Goal: Transaction & Acquisition: Purchase product/service

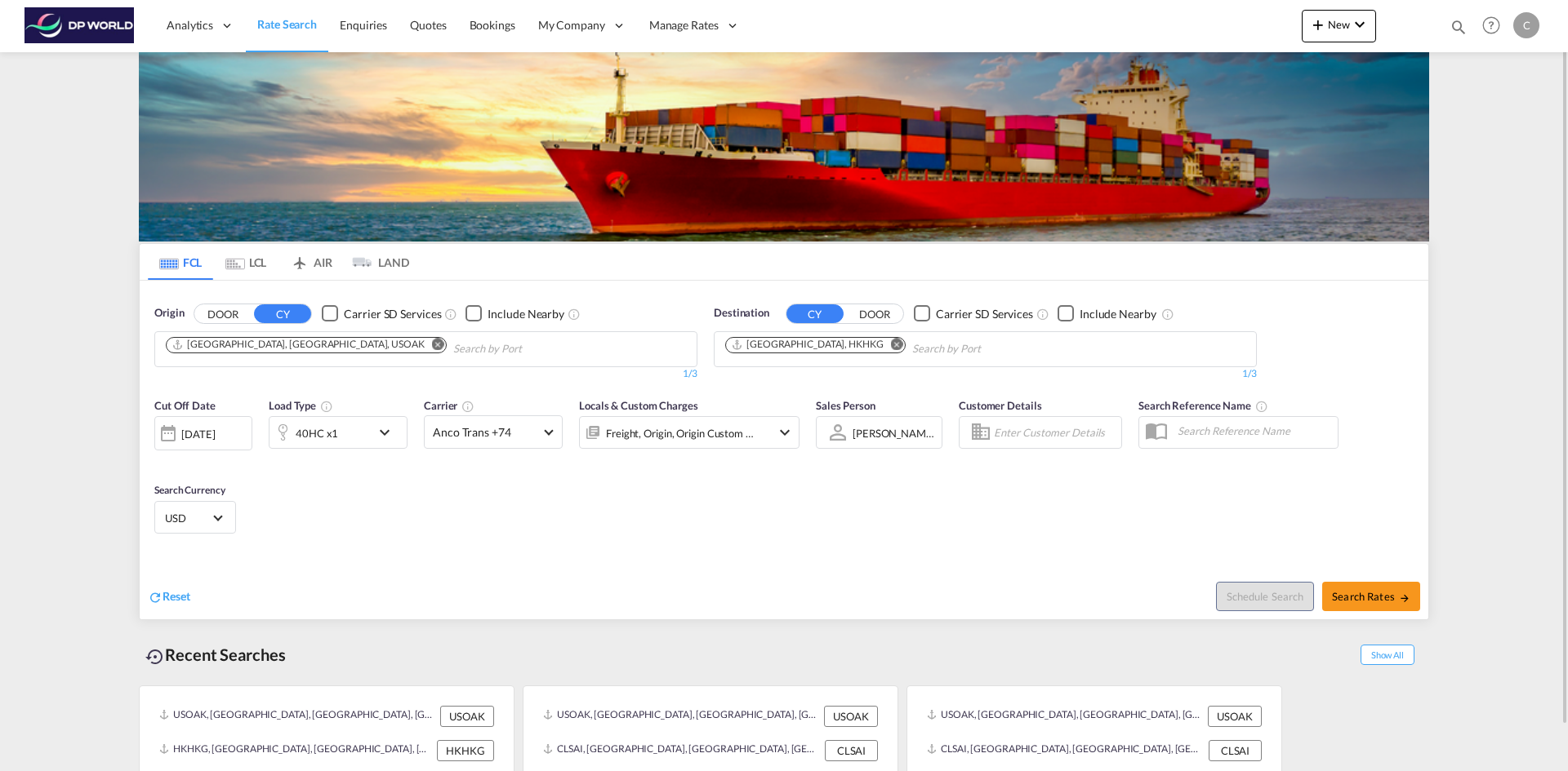
click at [432, 347] on md-icon "Remove" at bounding box center [438, 345] width 13 height 13
click at [292, 347] on input "Chips input." at bounding box center [243, 349] width 155 height 26
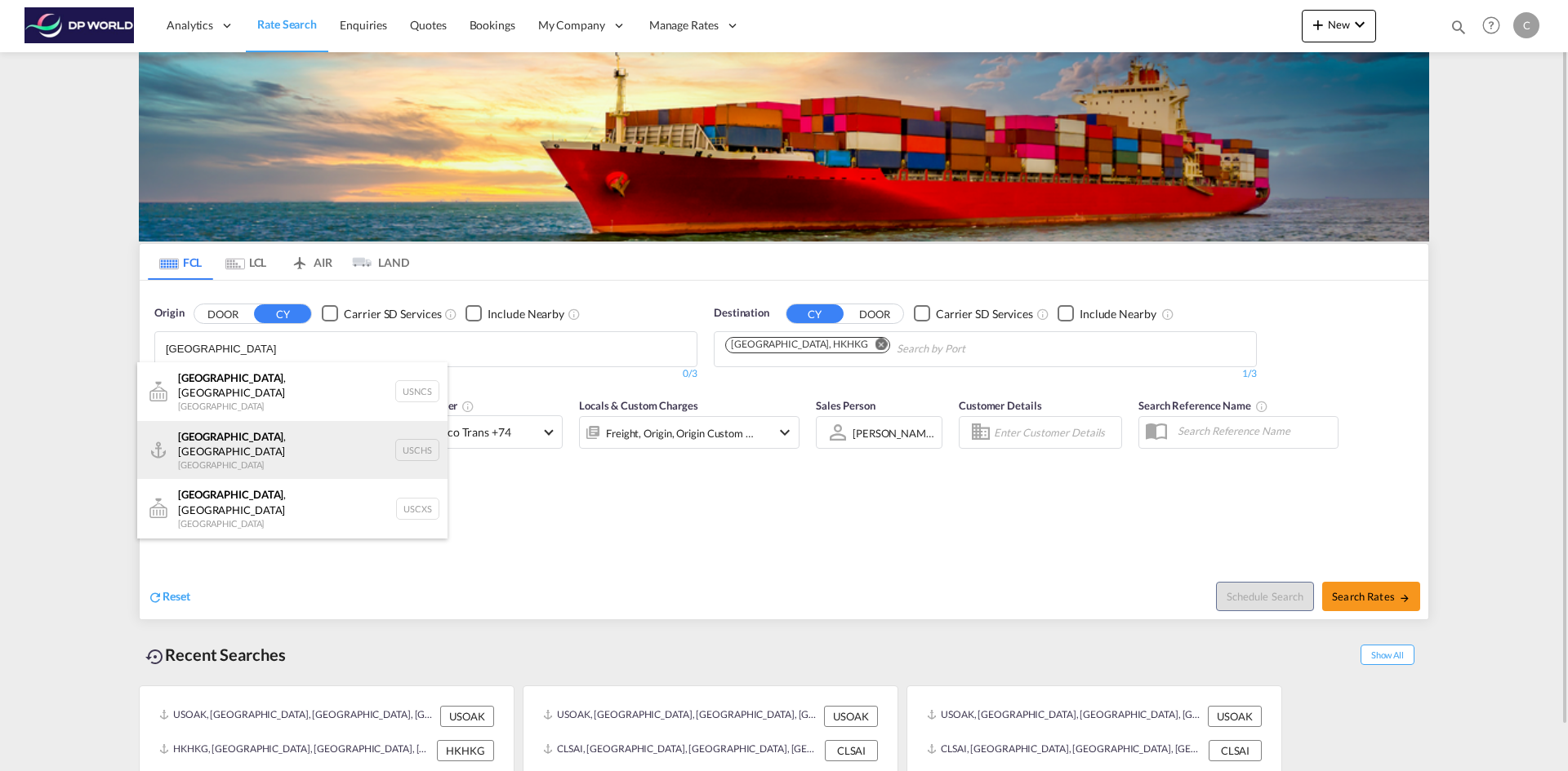
type input "[GEOGRAPHIC_DATA]"
click at [284, 439] on div "[GEOGRAPHIC_DATA] , [GEOGRAPHIC_DATA] United States USCHS" at bounding box center [292, 450] width 311 height 58
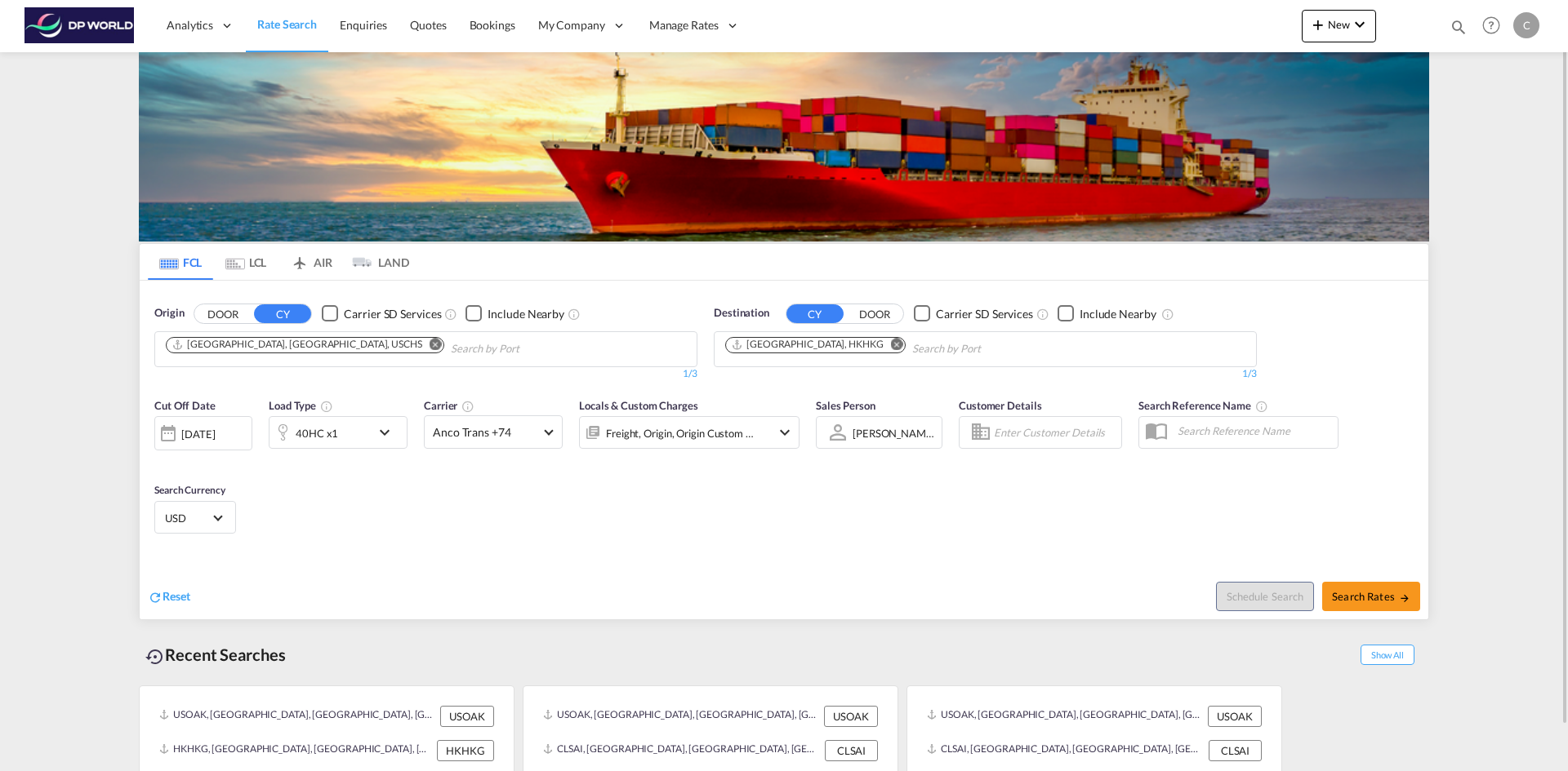
scroll to position [48, 0]
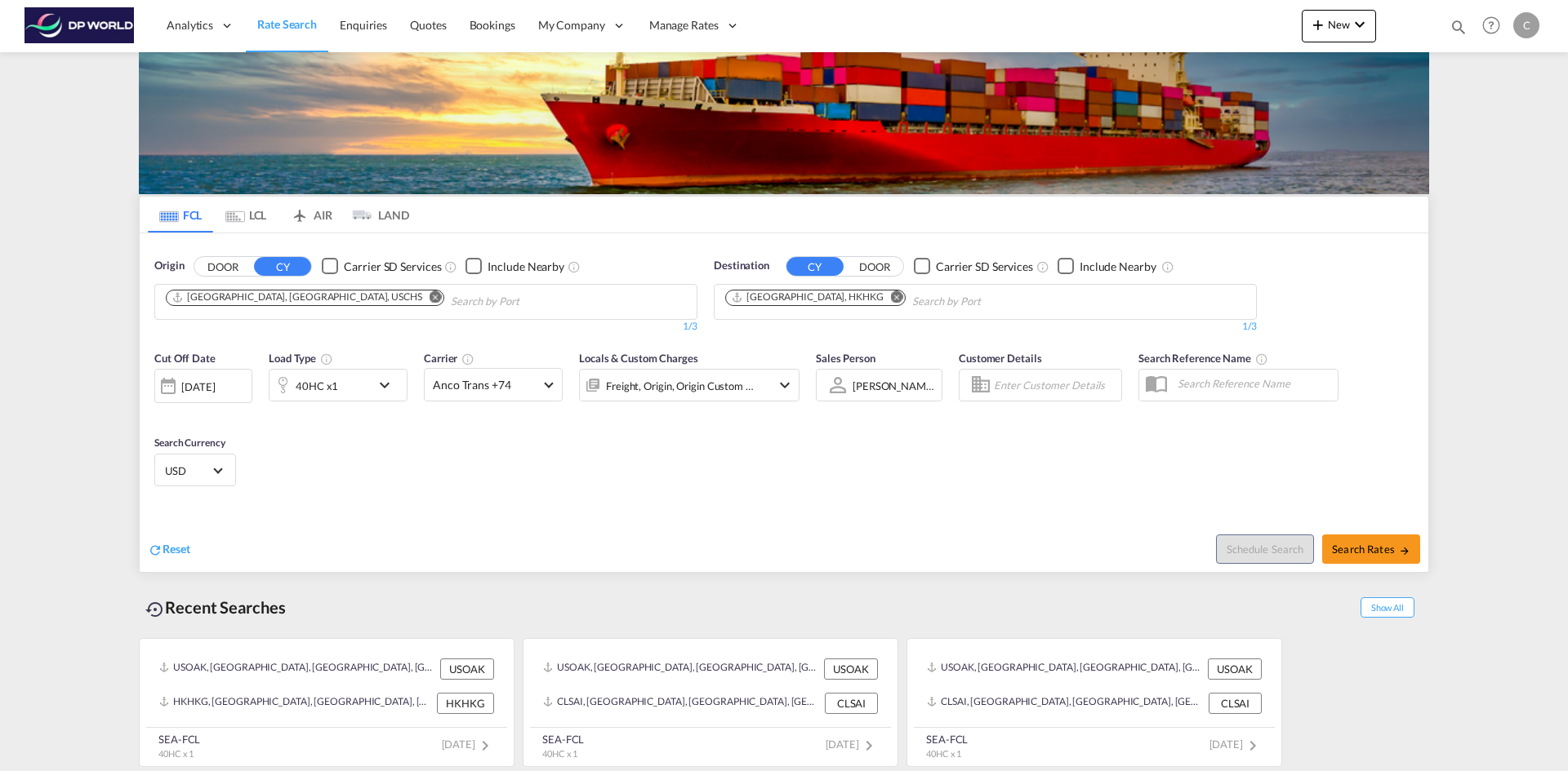
click at [710, 486] on div "Cut Off Date [DATE] [DATE] Load Type 40HC x1 Carrier Anco Trans +74 Online Rate…" at bounding box center [784, 421] width 1289 height 159
click at [1393, 559] on button "Search Rates" at bounding box center [1371, 549] width 98 height 30
type input "USCHS to HKHKG / [DATE]"
